Goal: Information Seeking & Learning: Understand process/instructions

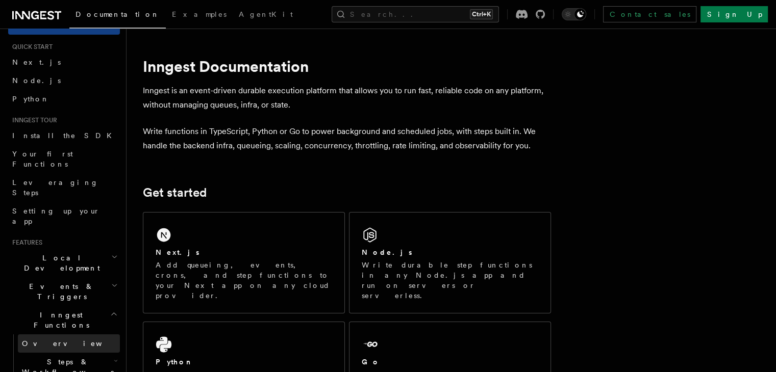
scroll to position [102, 0]
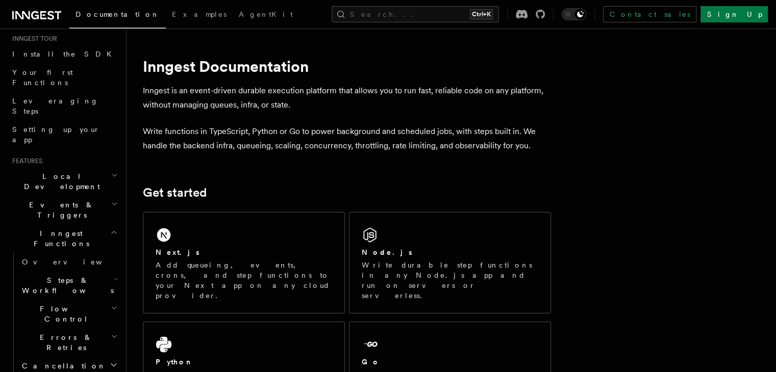
click at [57, 276] on span "Steps & Workflows" at bounding box center [66, 286] width 96 height 20
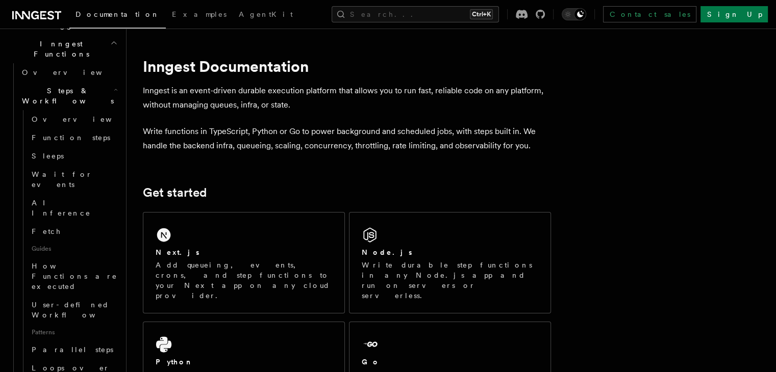
scroll to position [306, 0]
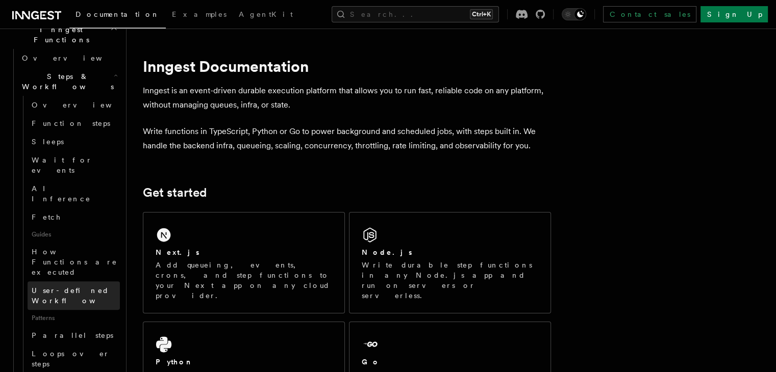
click at [65, 282] on link "User-defined Workflows" at bounding box center [74, 296] width 92 height 29
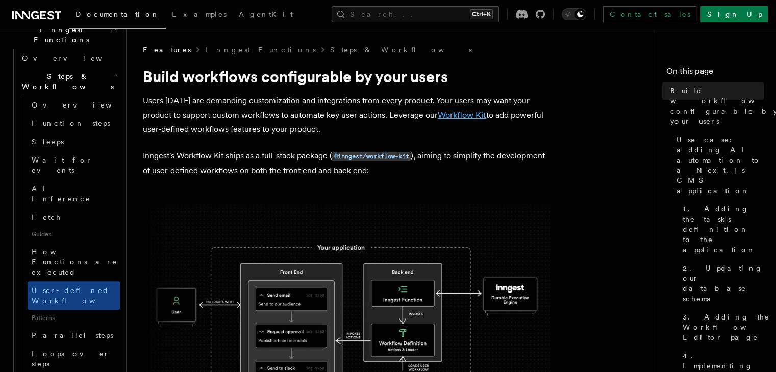
click at [459, 116] on link "Workflow Kit" at bounding box center [462, 115] width 48 height 10
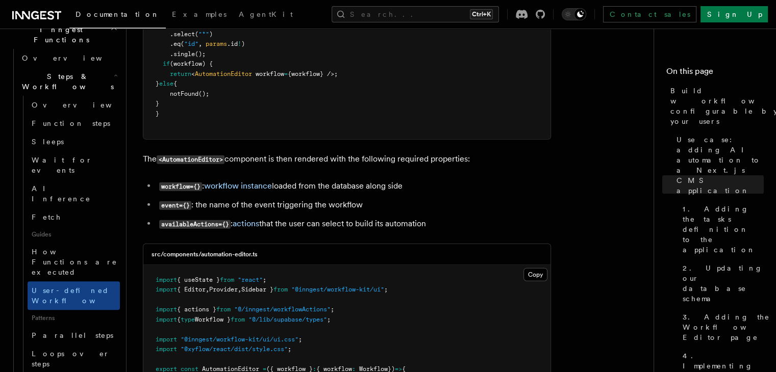
scroll to position [2500, 0]
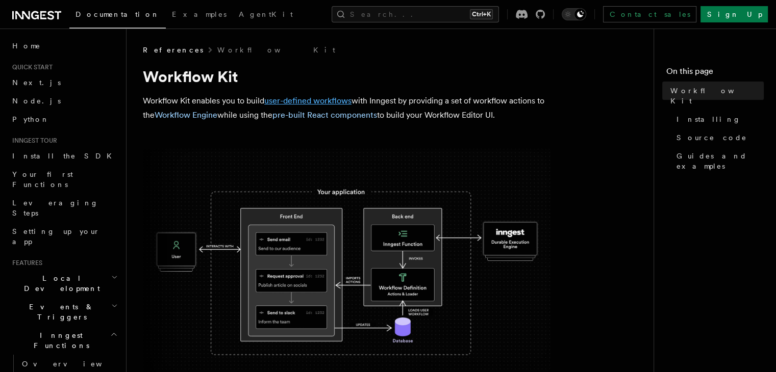
click at [304, 97] on link "user-defined workflows" at bounding box center [307, 101] width 87 height 10
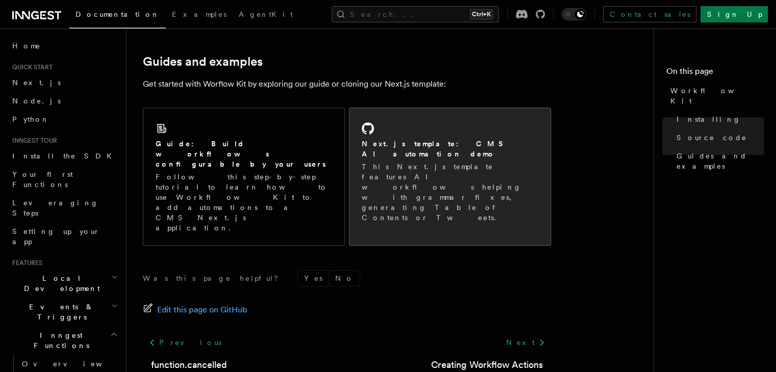
scroll to position [711, 0]
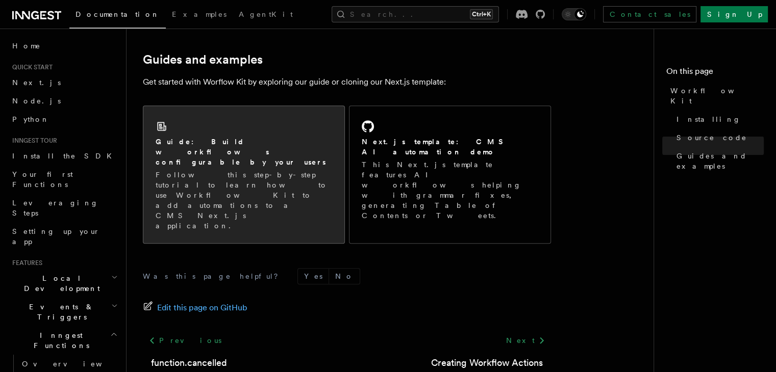
click at [236, 170] on p "Follow this step-by-step tutorial to learn how to use Workflow Kit to add autom…" at bounding box center [244, 200] width 177 height 61
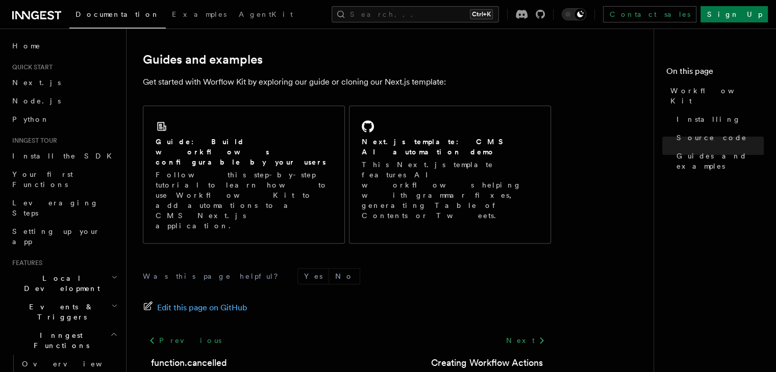
scroll to position [456, 0]
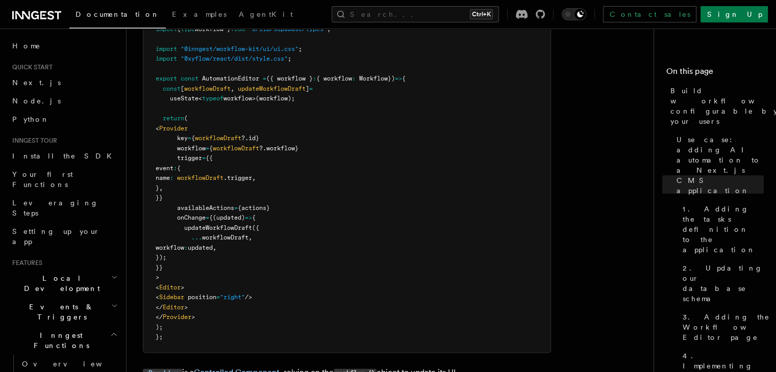
scroll to position [2960, 0]
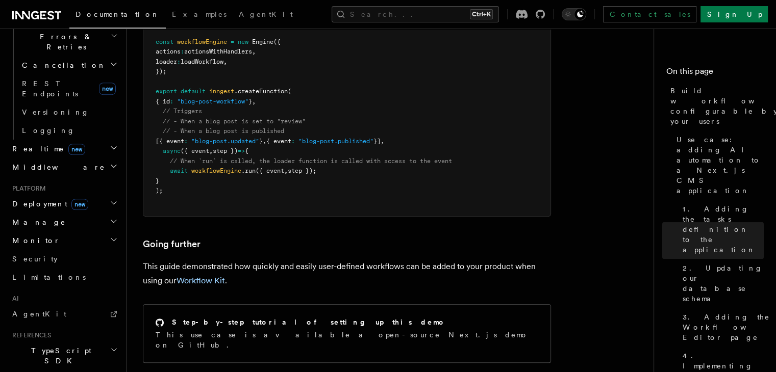
scroll to position [4651, 0]
